Goal: Task Accomplishment & Management: Complete application form

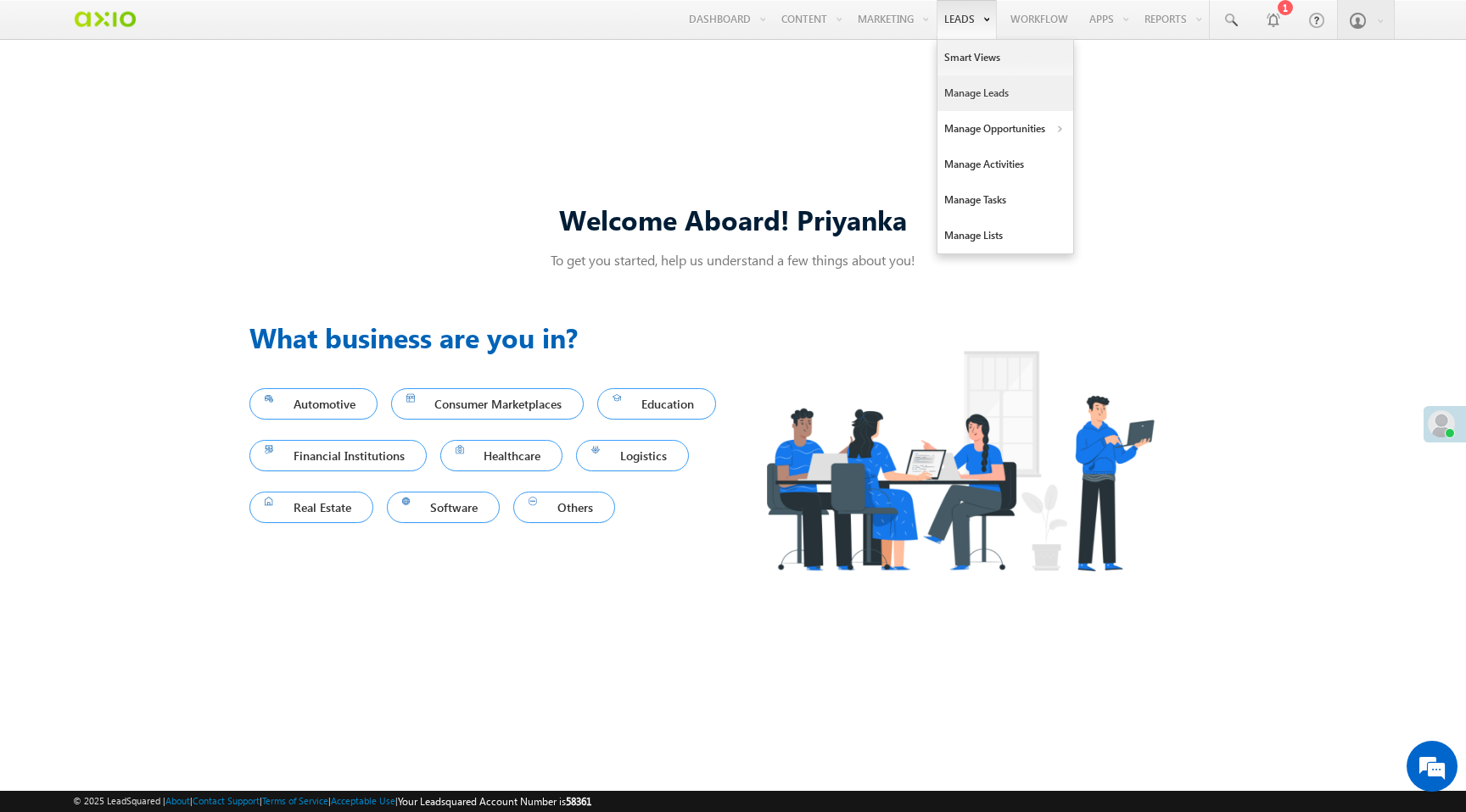
click at [981, 99] on link "Manage Leads" at bounding box center [1005, 93] width 136 height 35
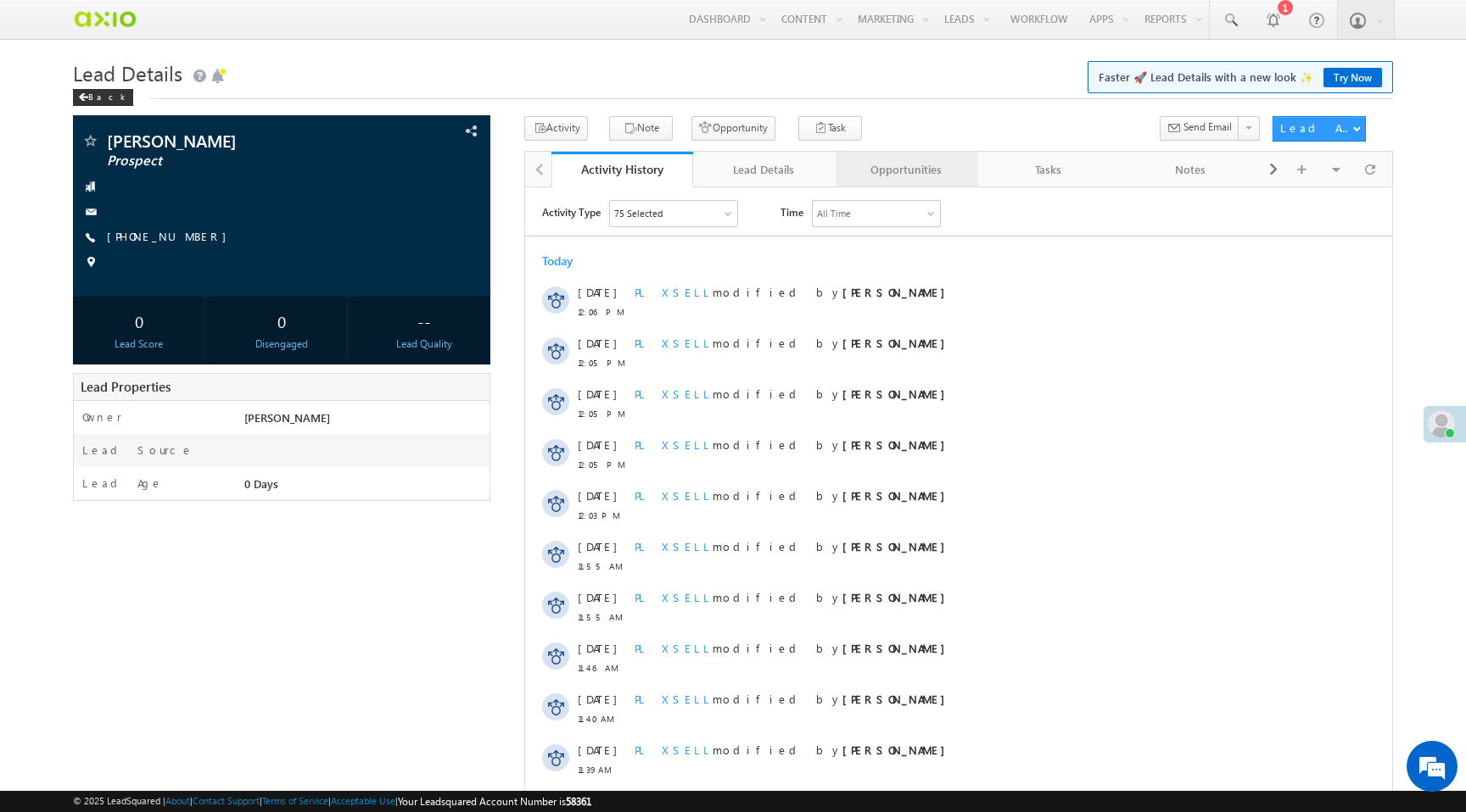
click at [912, 173] on div "Opportunities" at bounding box center [906, 169] width 114 height 21
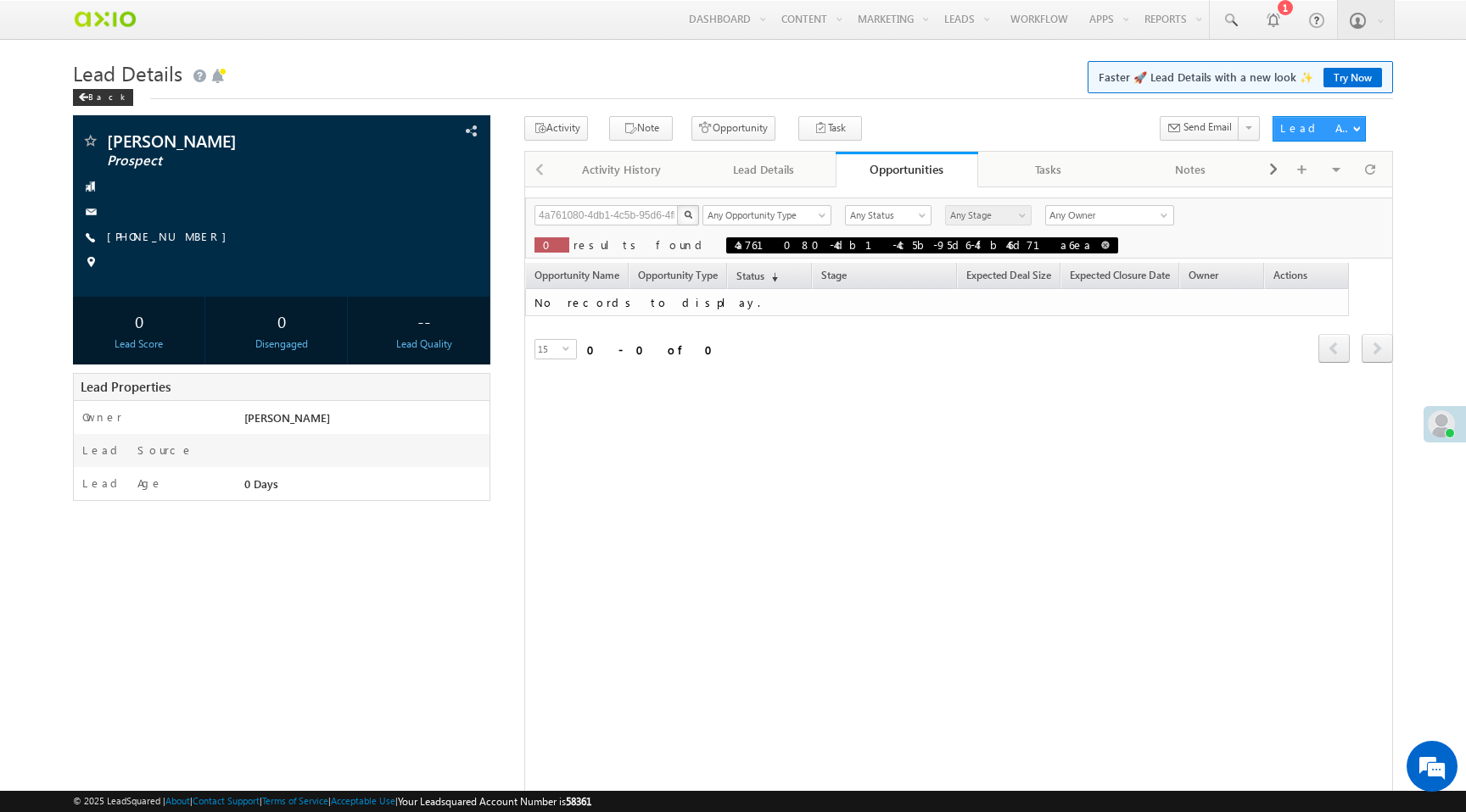
click at [1101, 246] on span at bounding box center [1105, 245] width 9 height 9
type input "Search Opportunities"
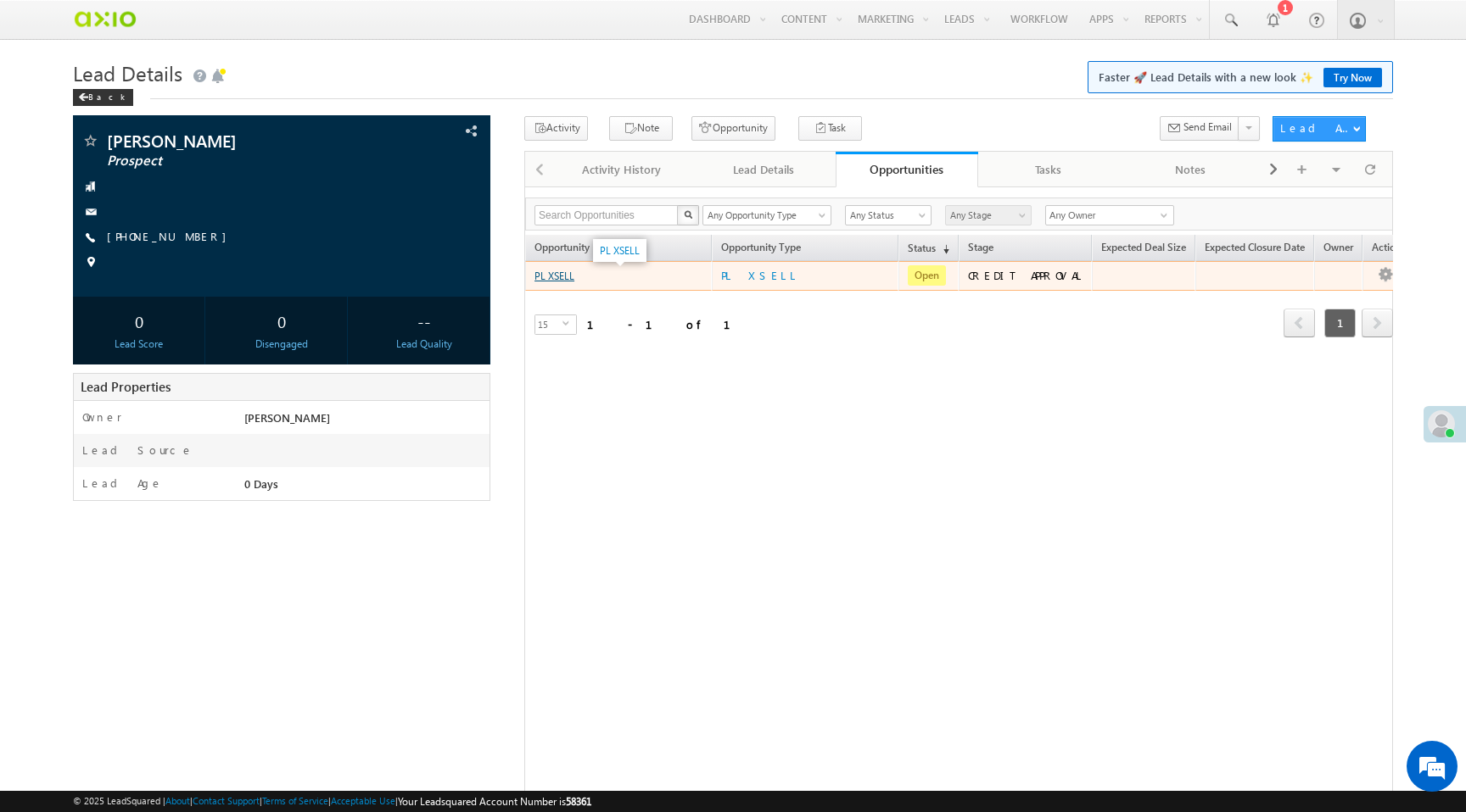
click at [555, 281] on link "PL XSELL" at bounding box center [554, 275] width 40 height 13
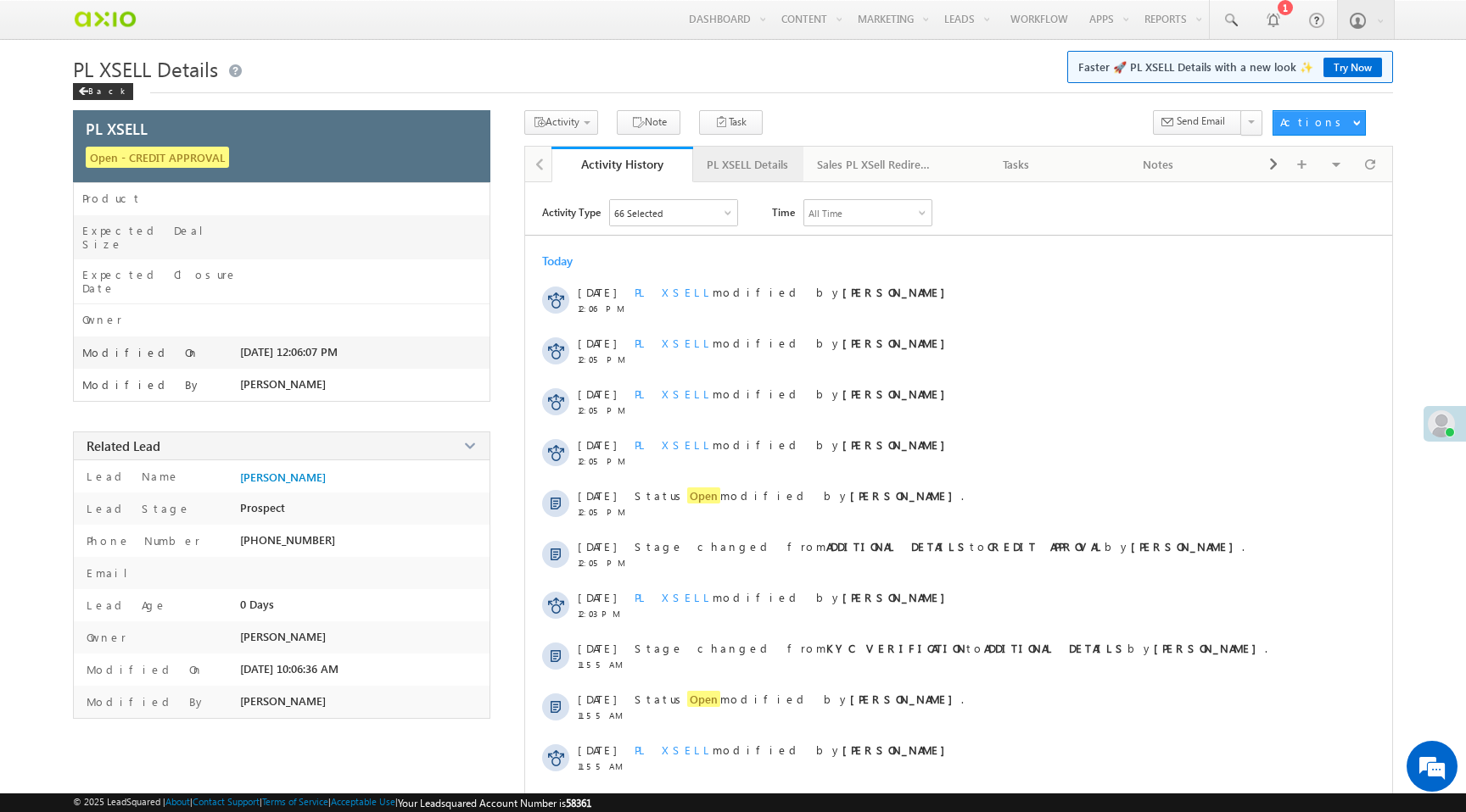
click at [770, 167] on div "PL XSELL Details" at bounding box center [747, 165] width 81 height 21
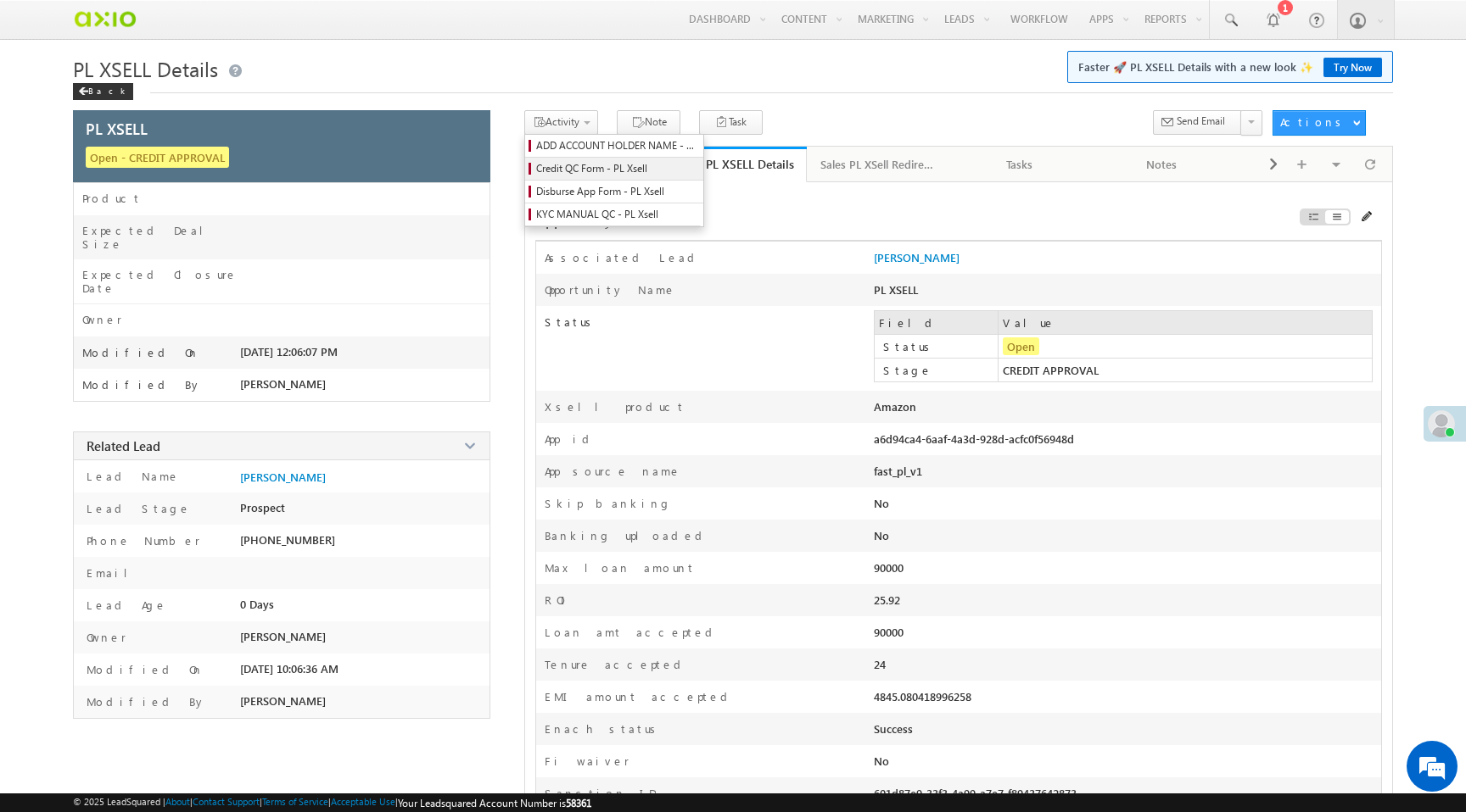
click at [575, 170] on span "Credit QC Form - PL Xsell" at bounding box center [616, 168] width 161 height 16
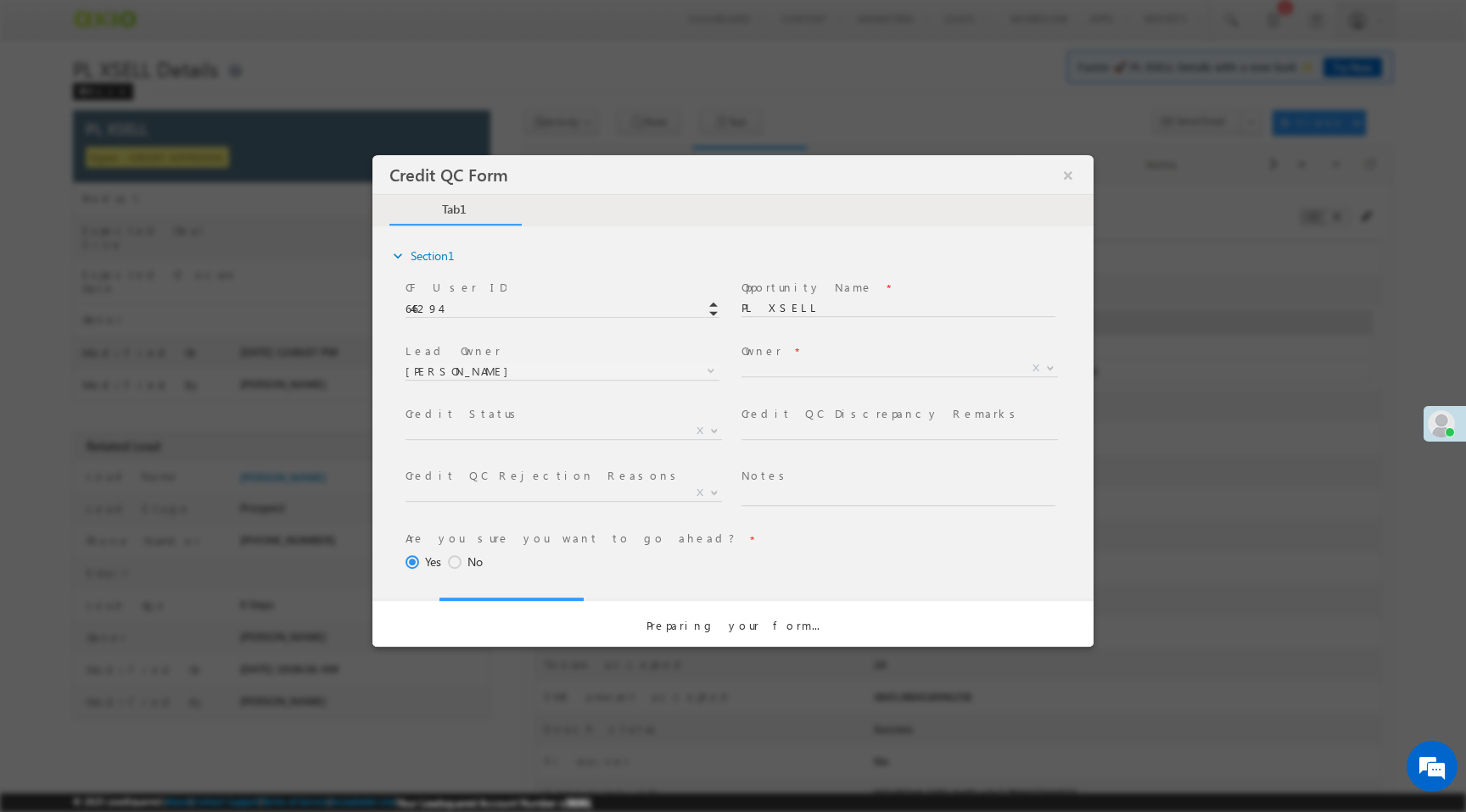
select select "50aed37f-b58e-11ec-8597-0681fe0b10f8"
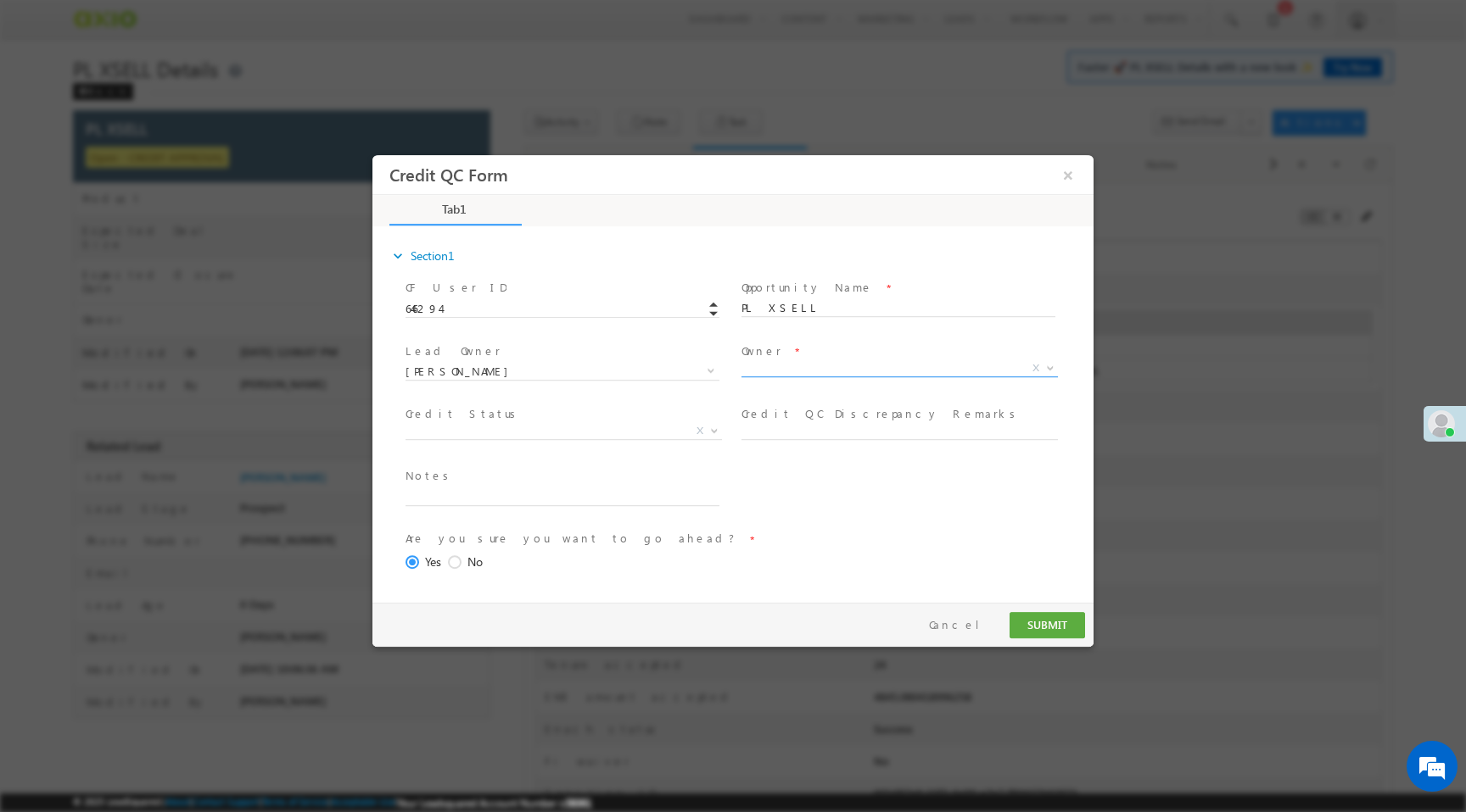
click at [789, 363] on span "X" at bounding box center [900, 368] width 317 height 17
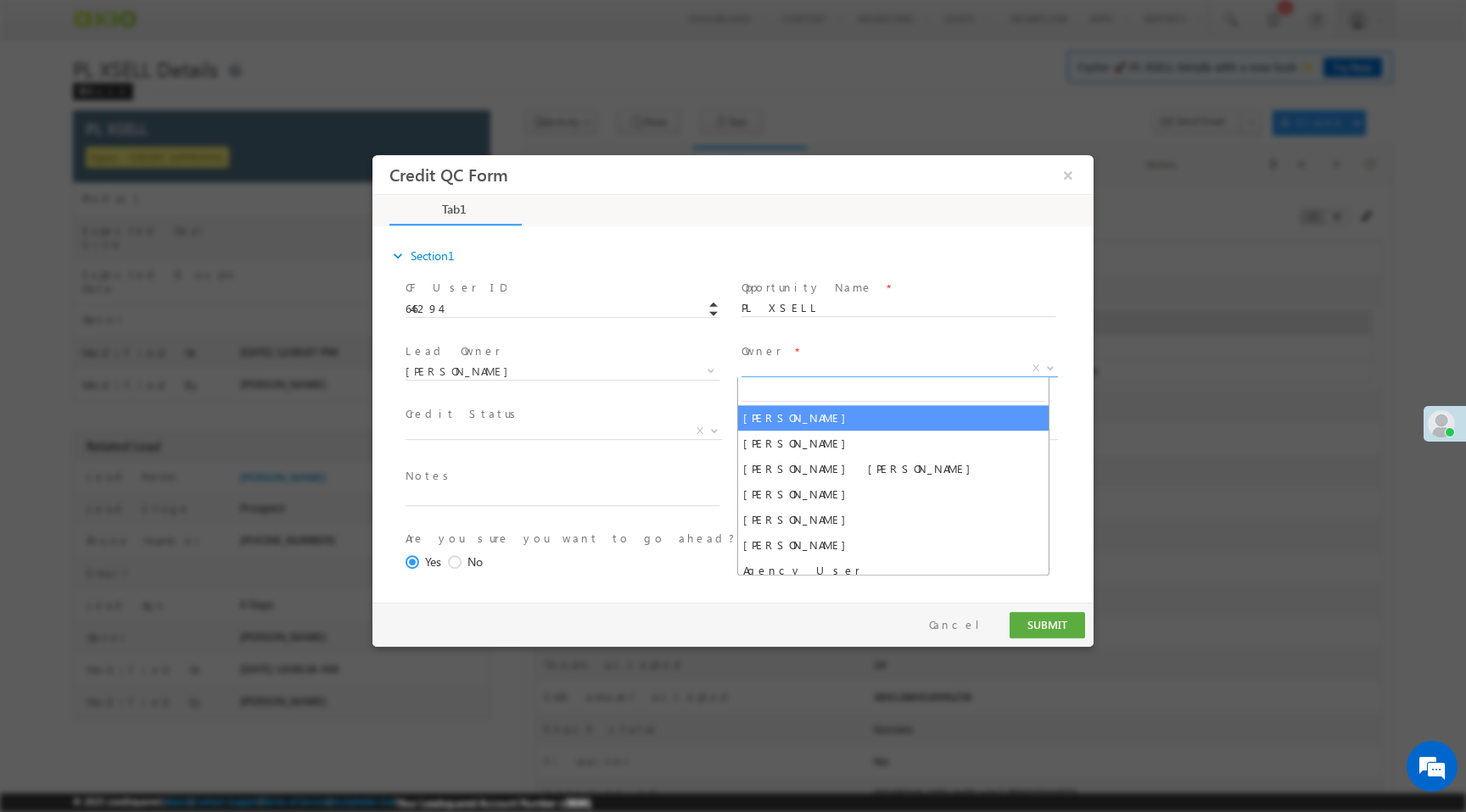
select select "f8849782-a99c-11ec-8597-0681fe0b10f8"
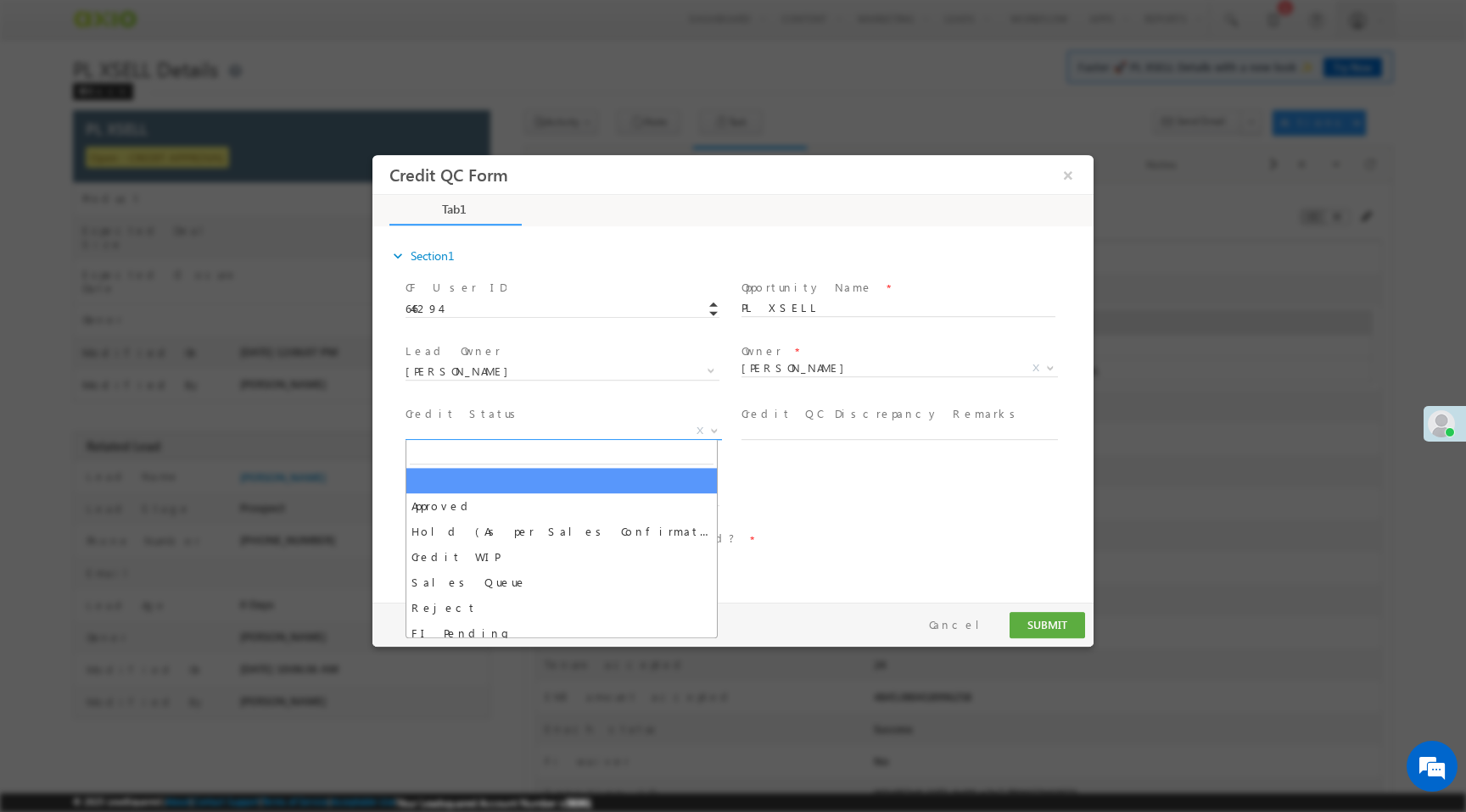
click at [472, 431] on span "X" at bounding box center [563, 431] width 317 height 17
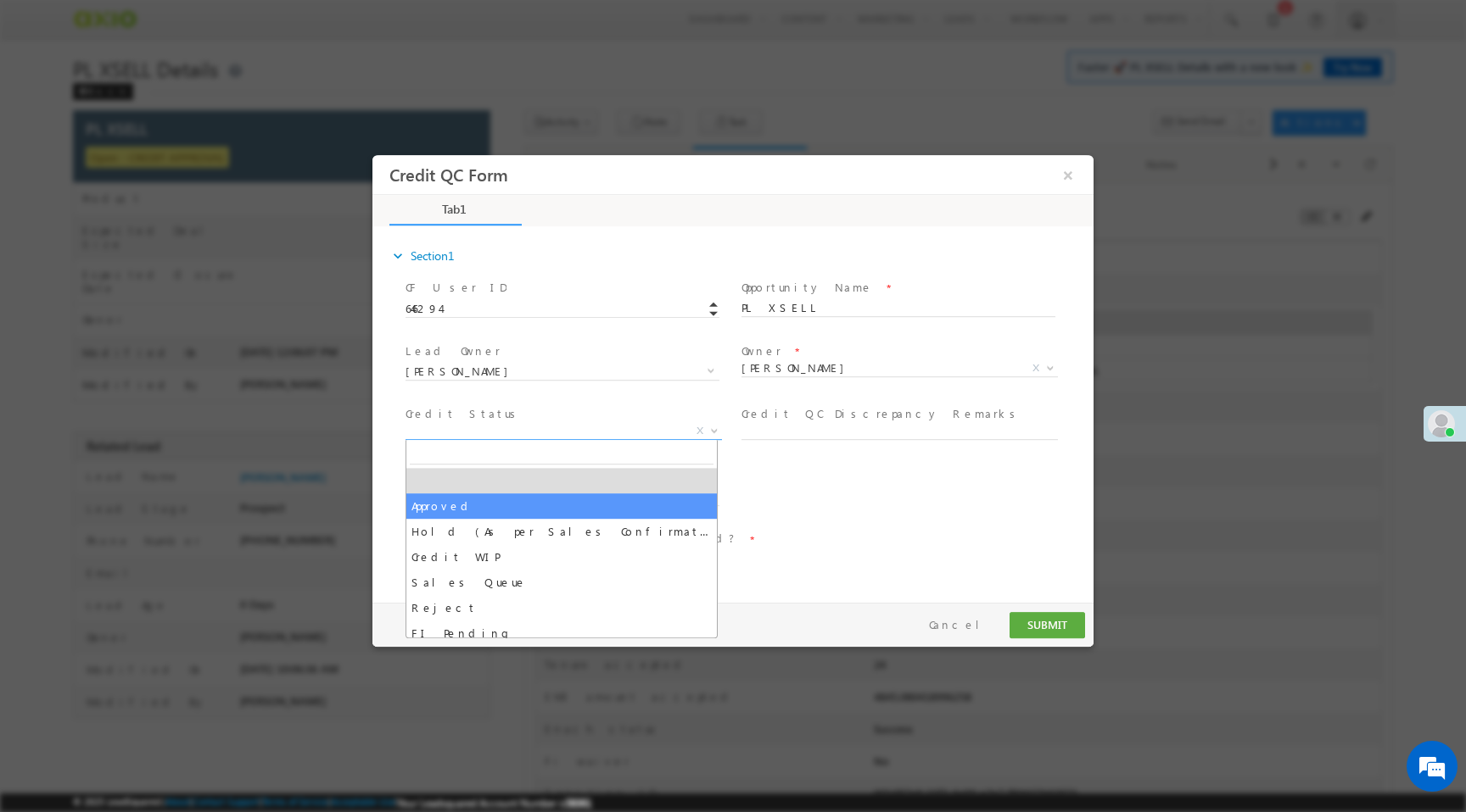
select select "Approved"
select select "NA"
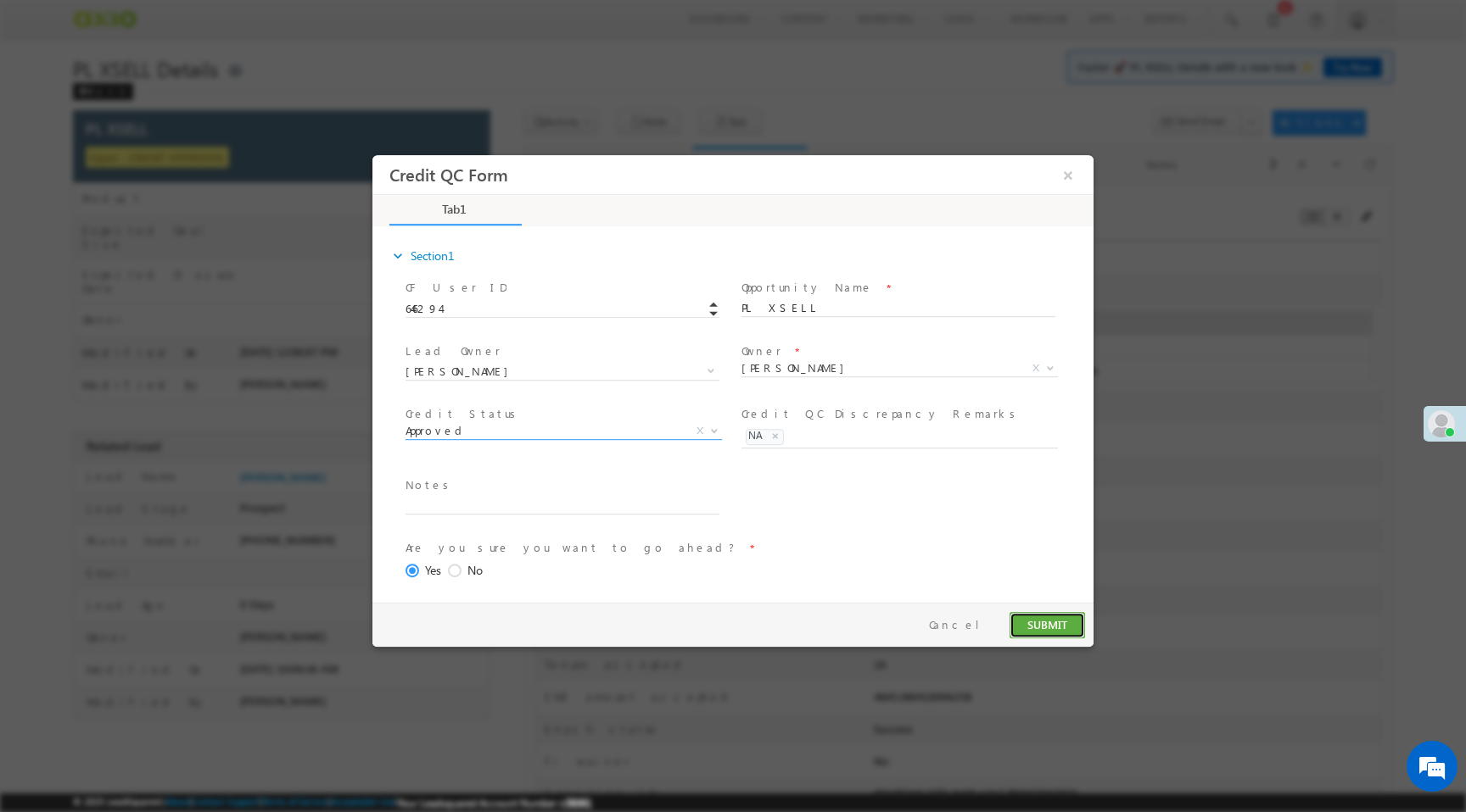
click at [1042, 629] on button "SUBMIT" at bounding box center [1047, 625] width 75 height 26
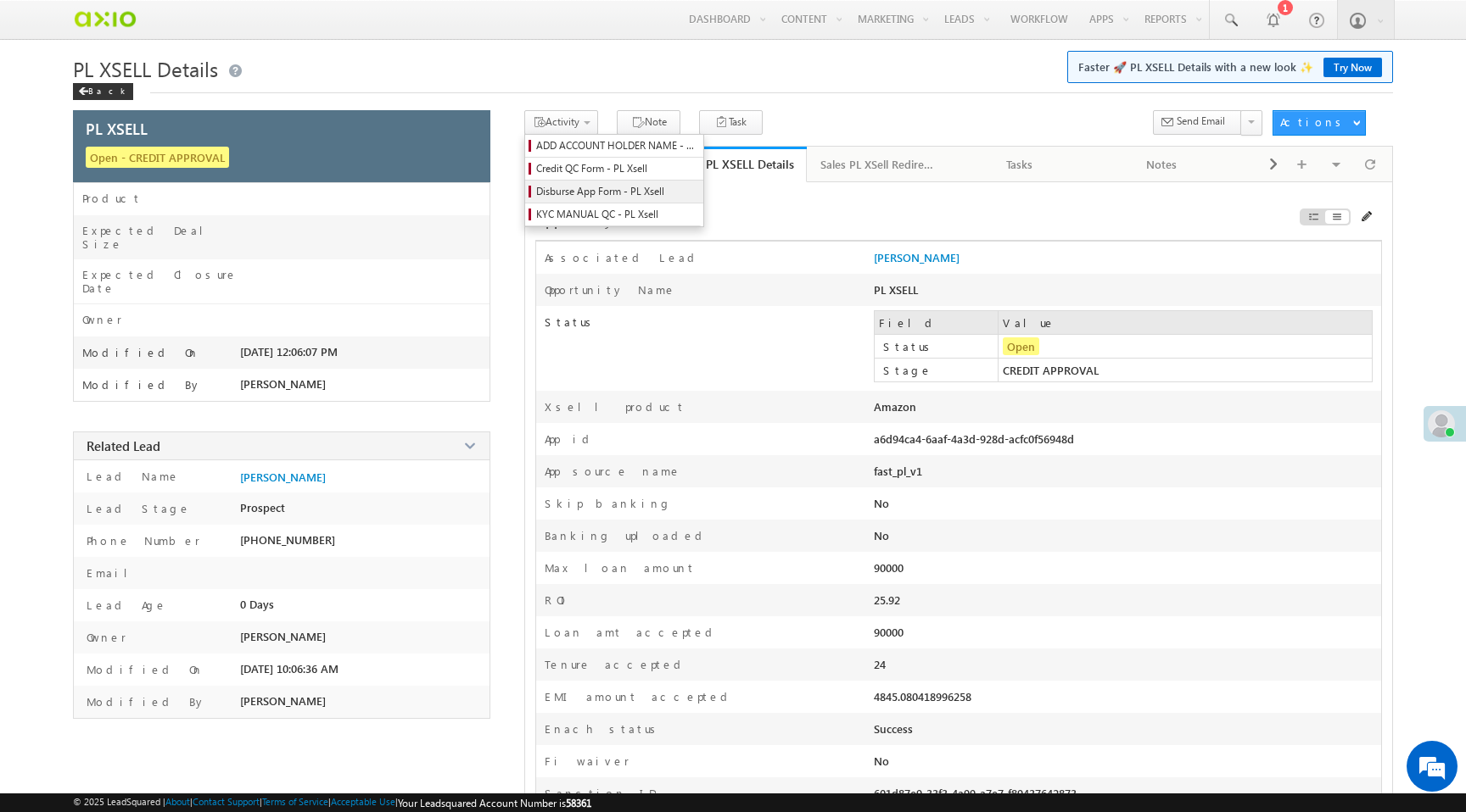
click at [581, 194] on span "Disburse App Form - PL Xsell" at bounding box center [616, 192] width 161 height 16
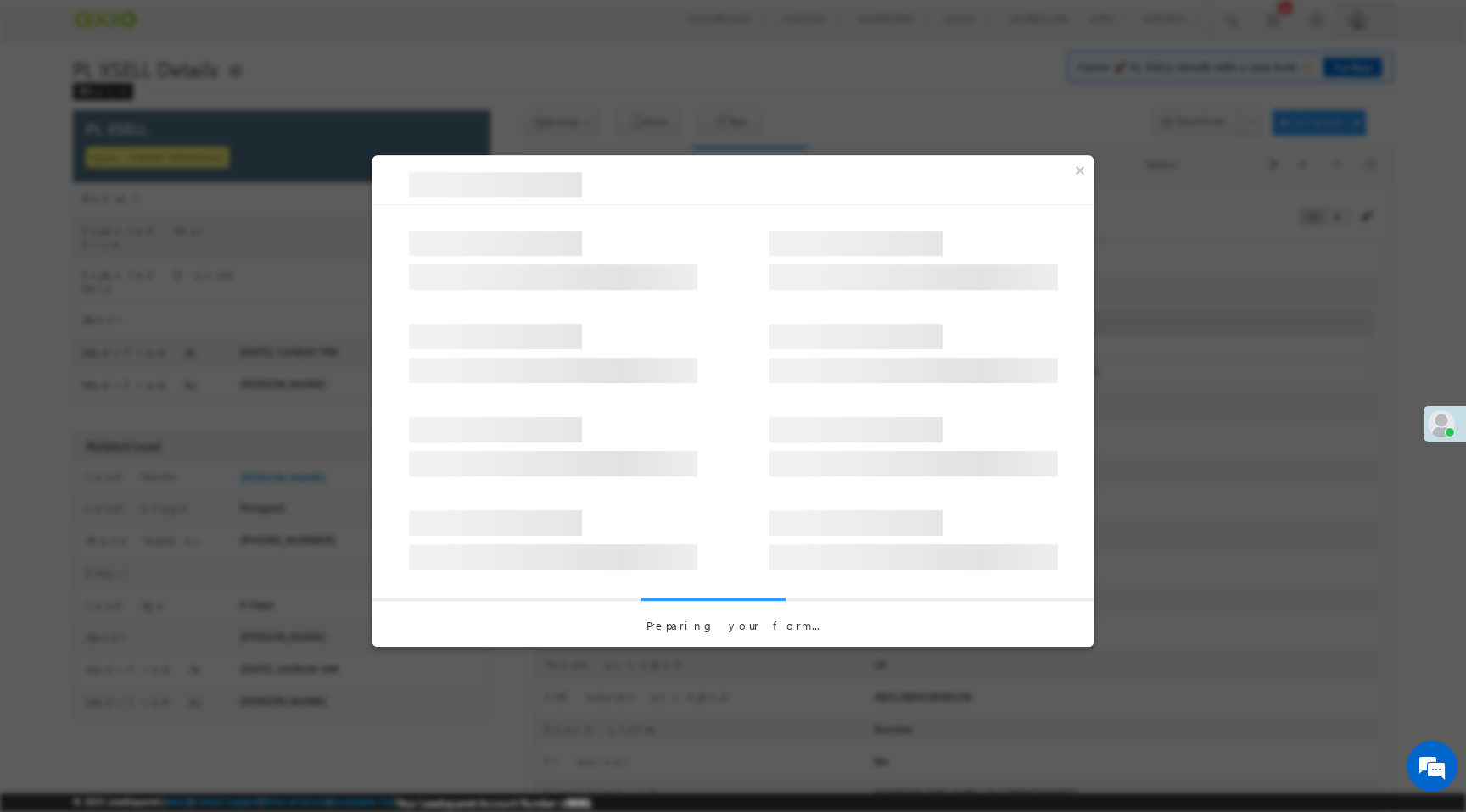
select select "PL XSell Disbursement Initiated"
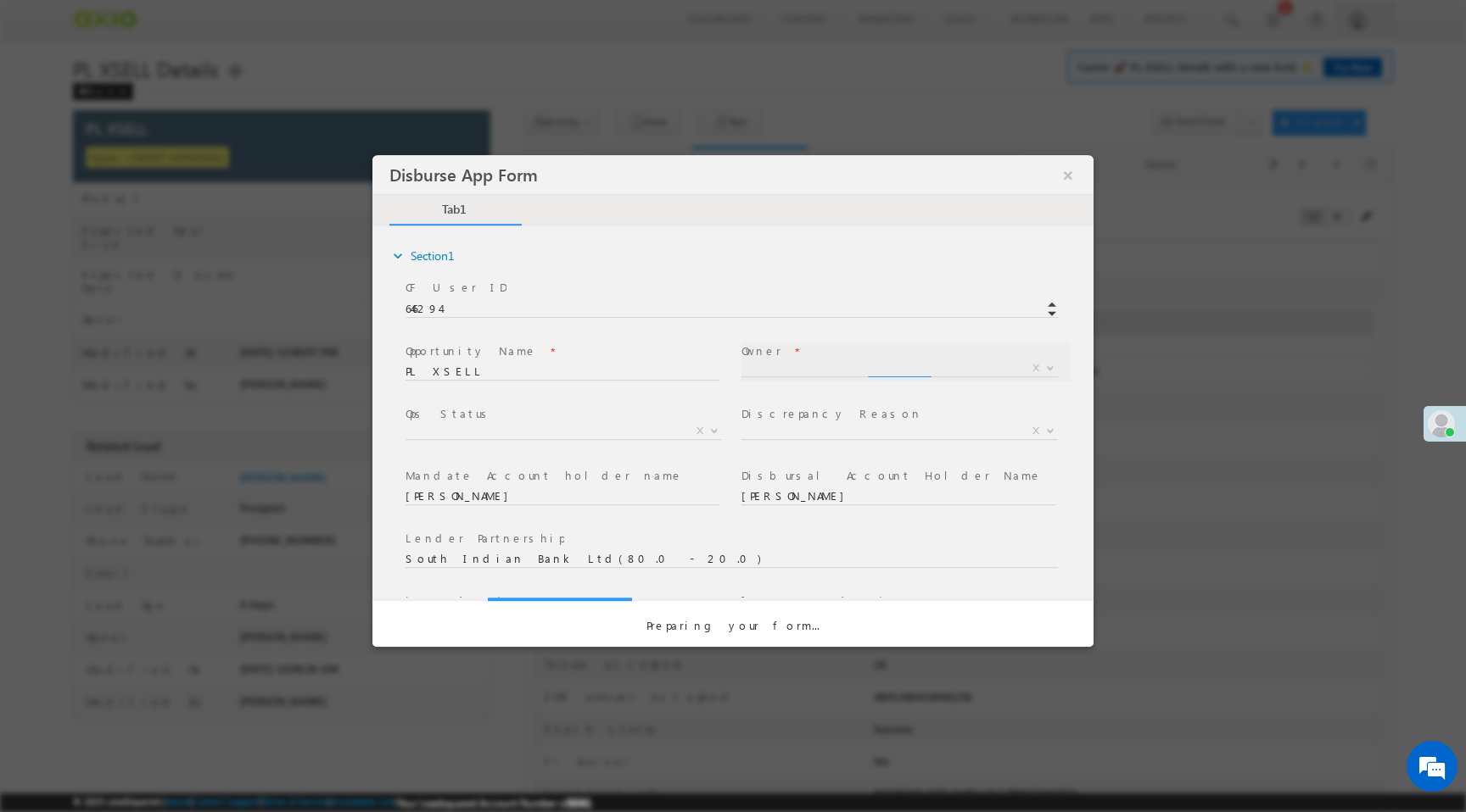
select select "f8849782-a99c-11ec-8597-0681fe0b10f8"
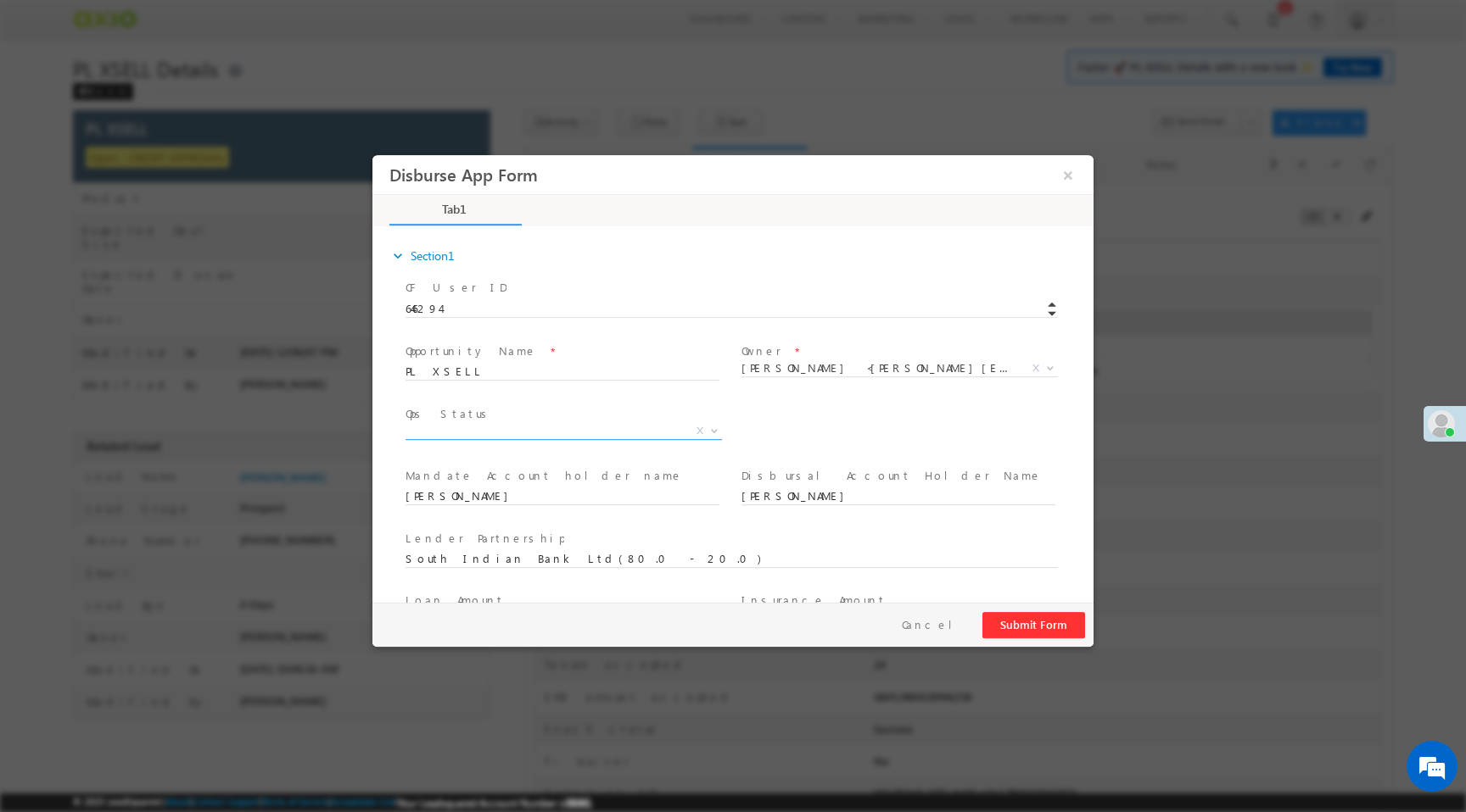
click at [623, 427] on span "X" at bounding box center [563, 431] width 317 height 17
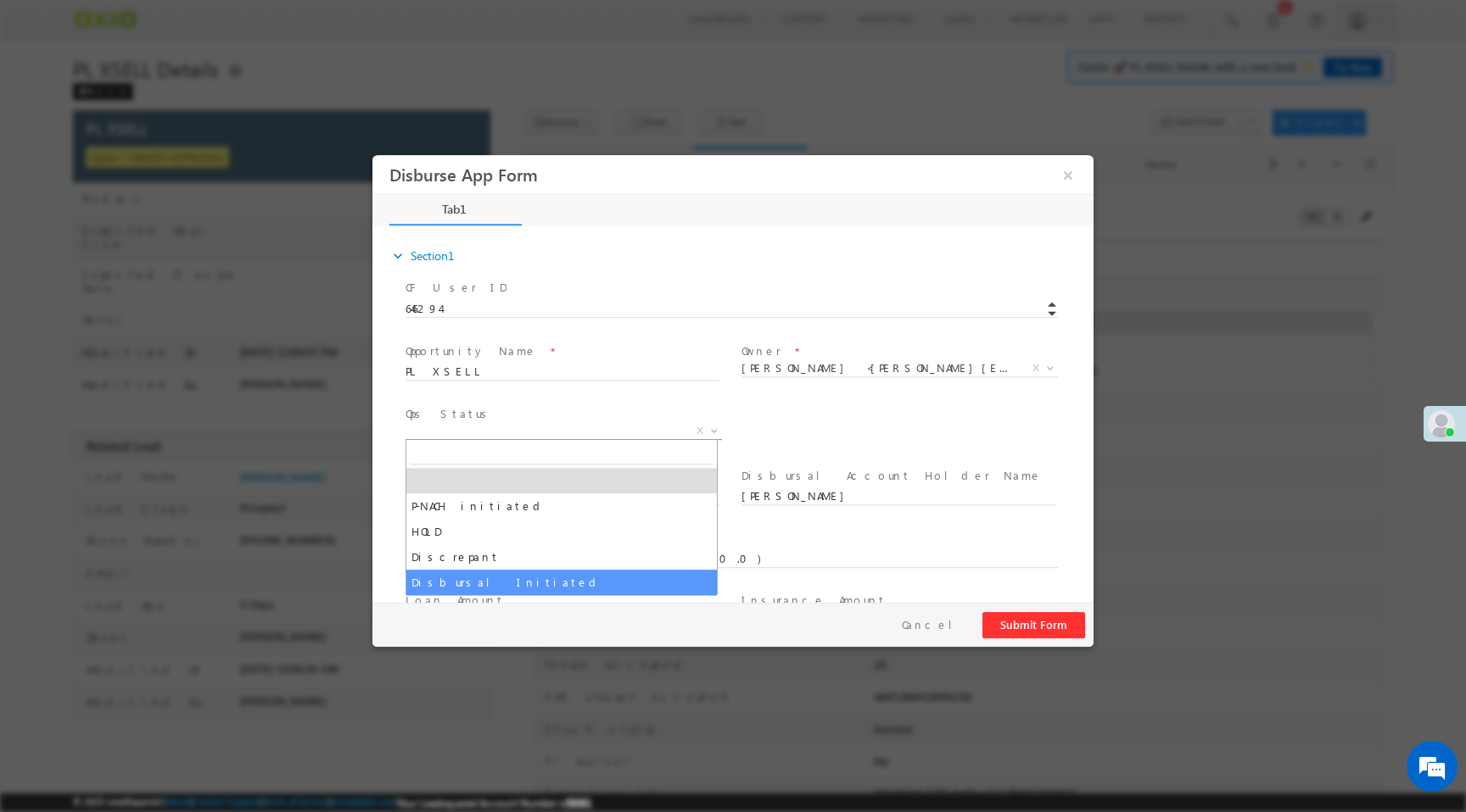
select select "Disbursal Initiated"
select select "NA"
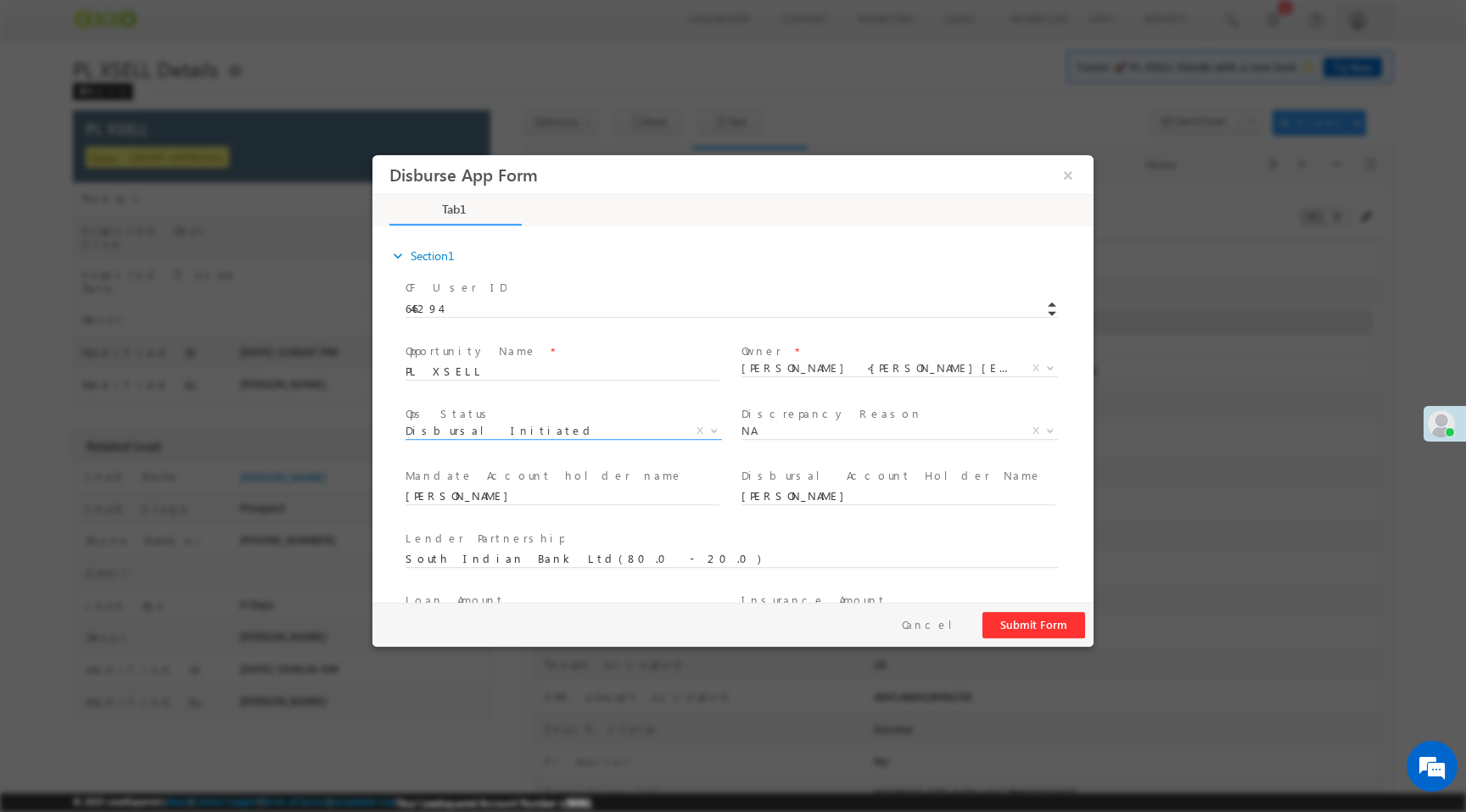
scroll to position [250, 0]
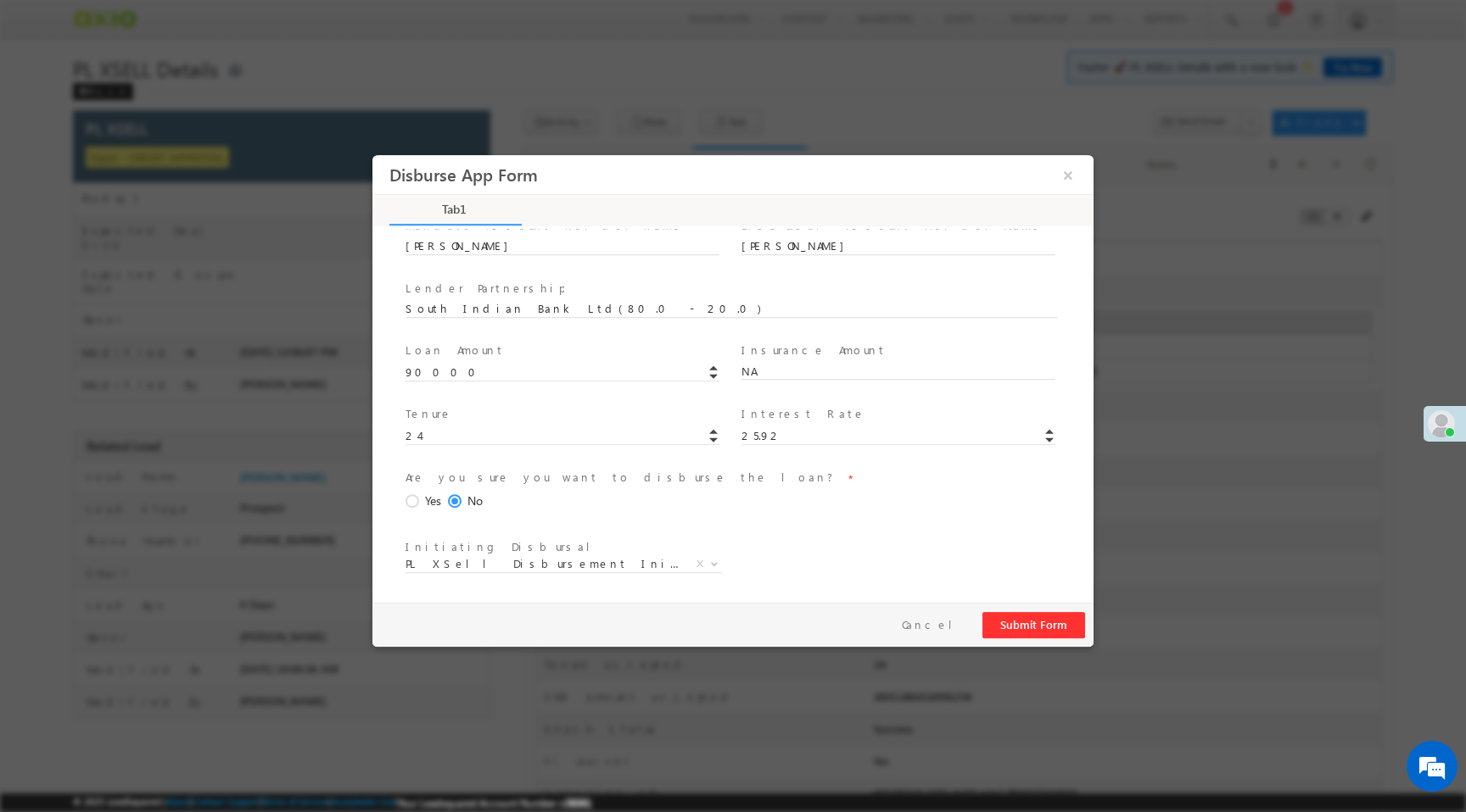
click at [425, 500] on span "Yes" at bounding box center [433, 502] width 16 height 18
click at [372, 155] on input "Yes" at bounding box center [372, 155] width 0 height 0
click at [1073, 622] on button "Submit Form" at bounding box center [1033, 625] width 103 height 26
